Goal: Navigation & Orientation: Find specific page/section

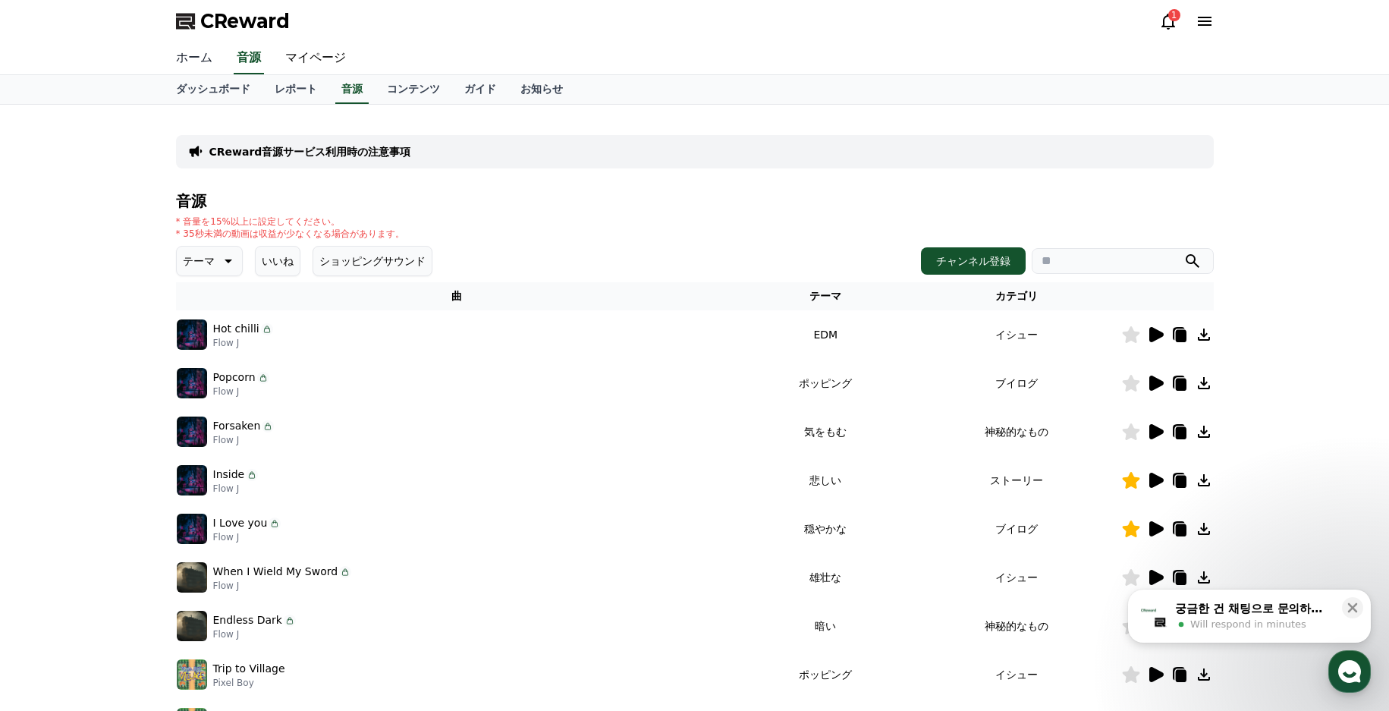
click at [191, 58] on link "ホーム" at bounding box center [194, 58] width 61 height 32
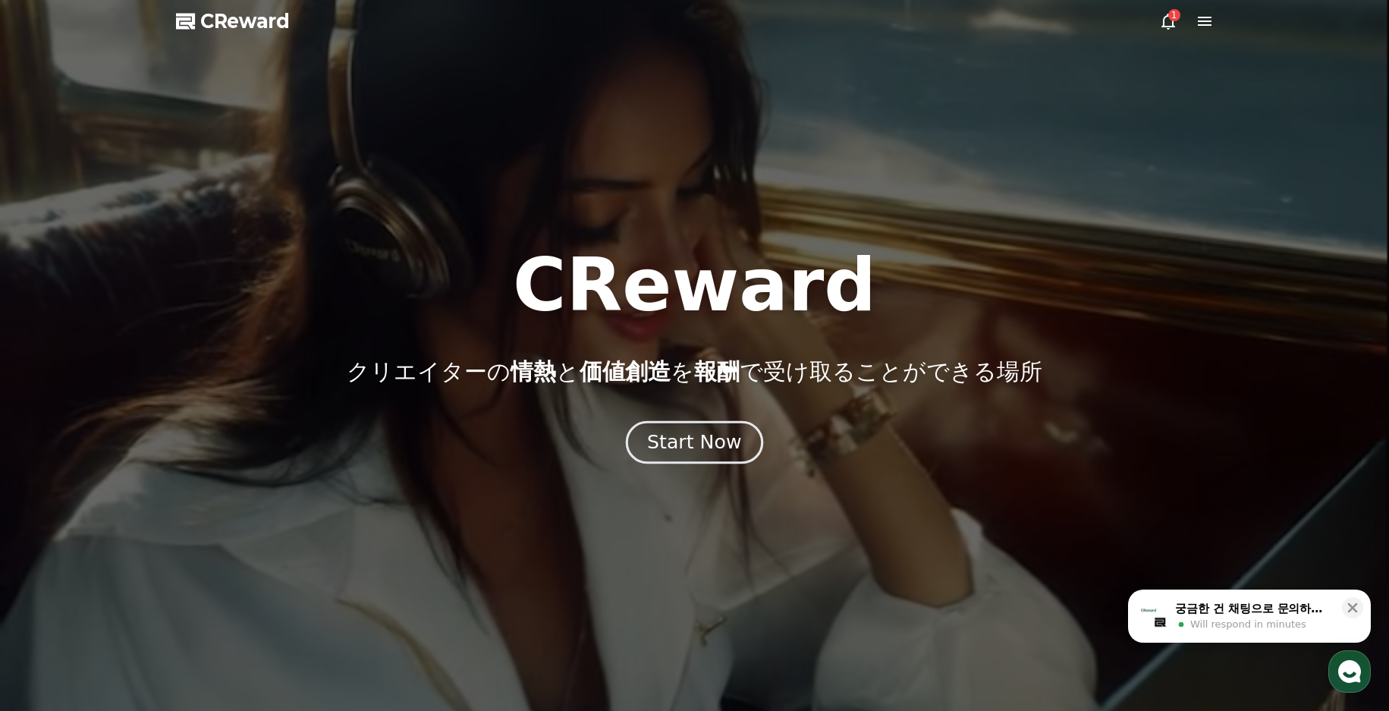
click at [702, 452] on div "Start Now" at bounding box center [694, 443] width 94 height 26
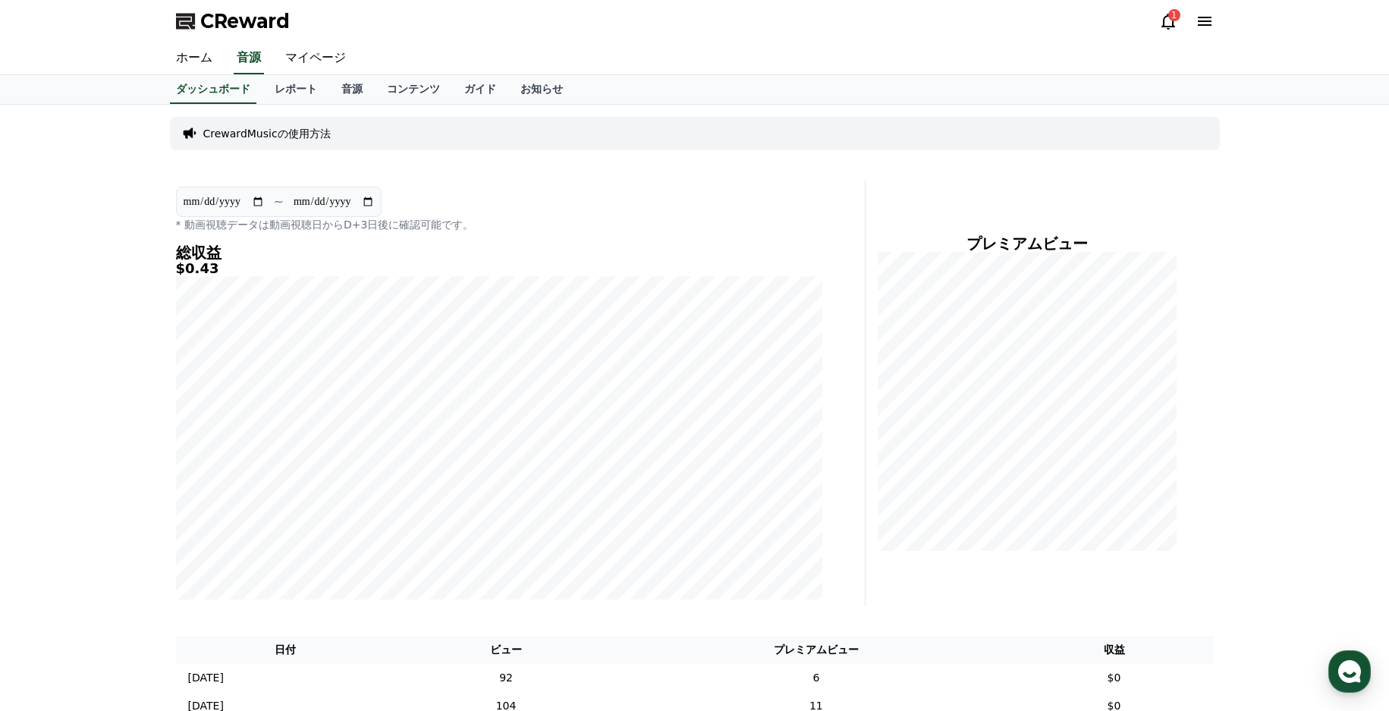
click at [1166, 20] on icon at bounding box center [1169, 21] width 18 height 18
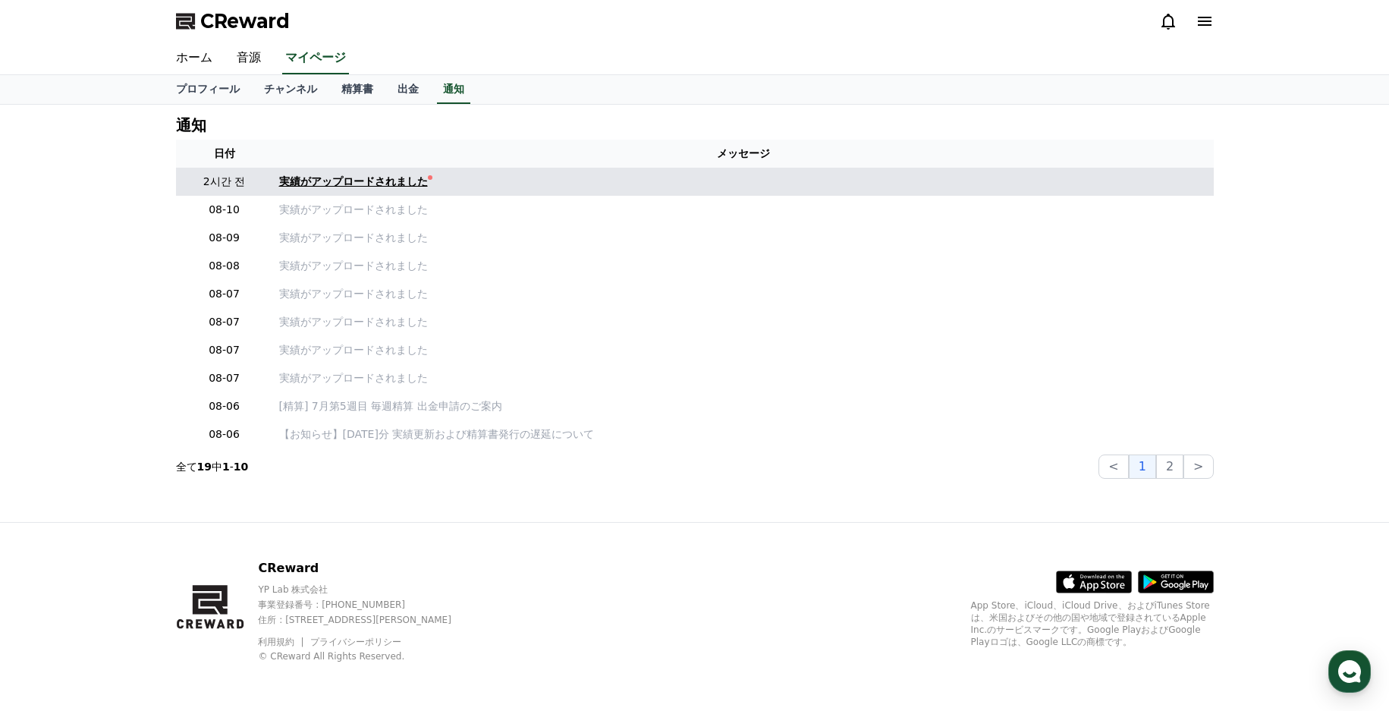
click at [338, 179] on div "実績がアップロードされました" at bounding box center [353, 182] width 149 height 16
